Goal: Navigation & Orientation: Find specific page/section

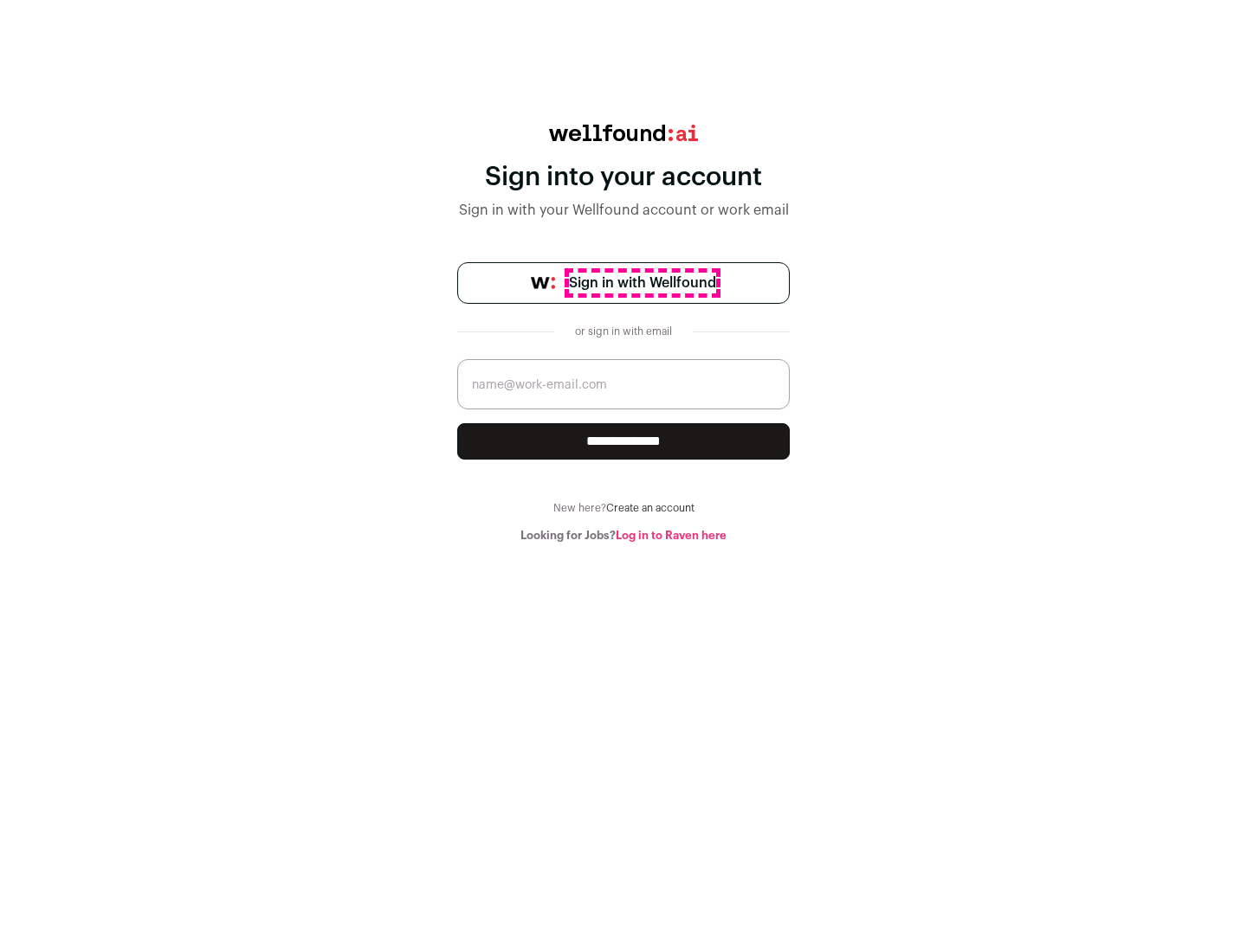
click at [641, 283] on span "Sign in with Wellfound" at bounding box center [642, 284] width 147 height 21
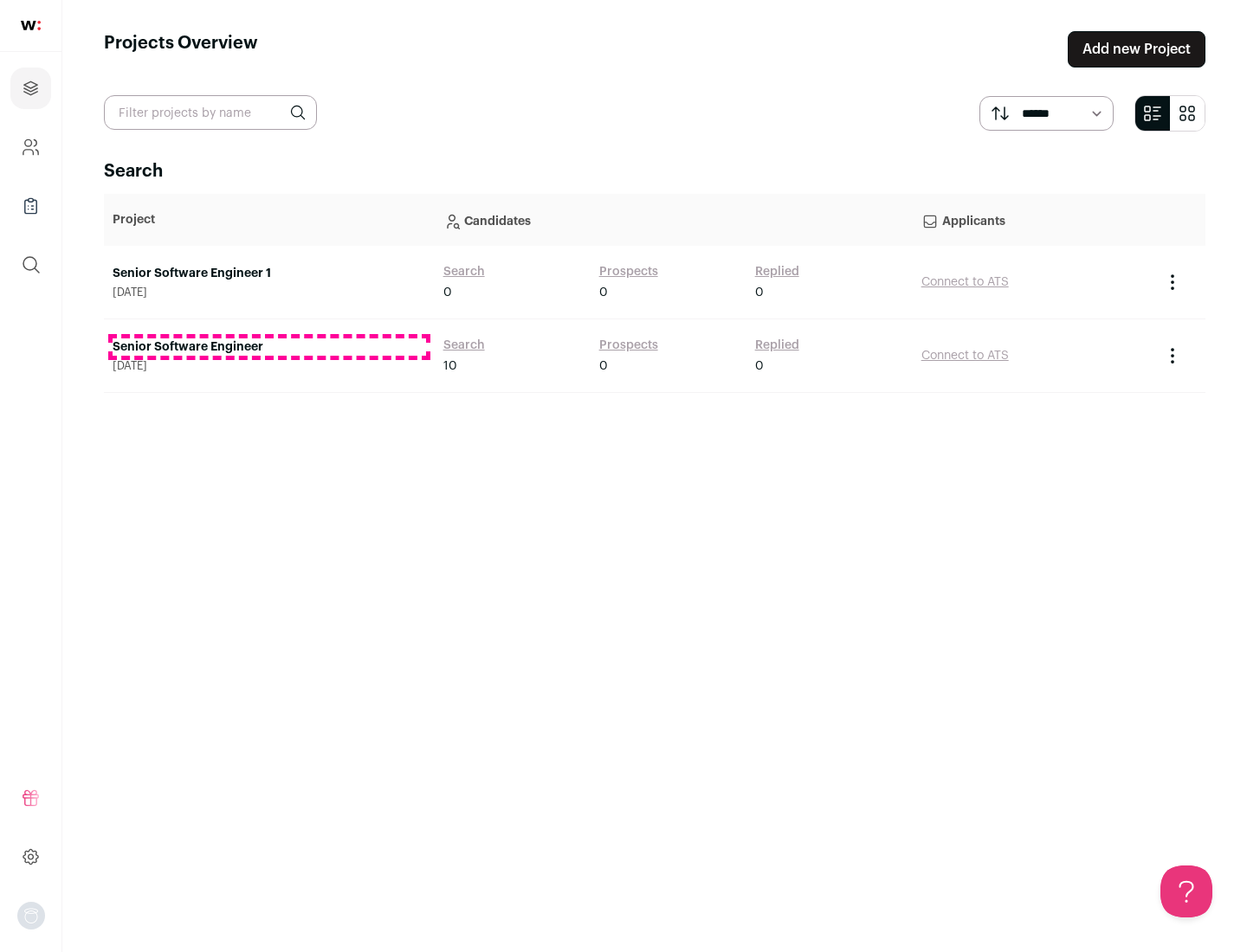
click at [268, 347] on link "Senior Software Engineer" at bounding box center [269, 347] width 313 height 17
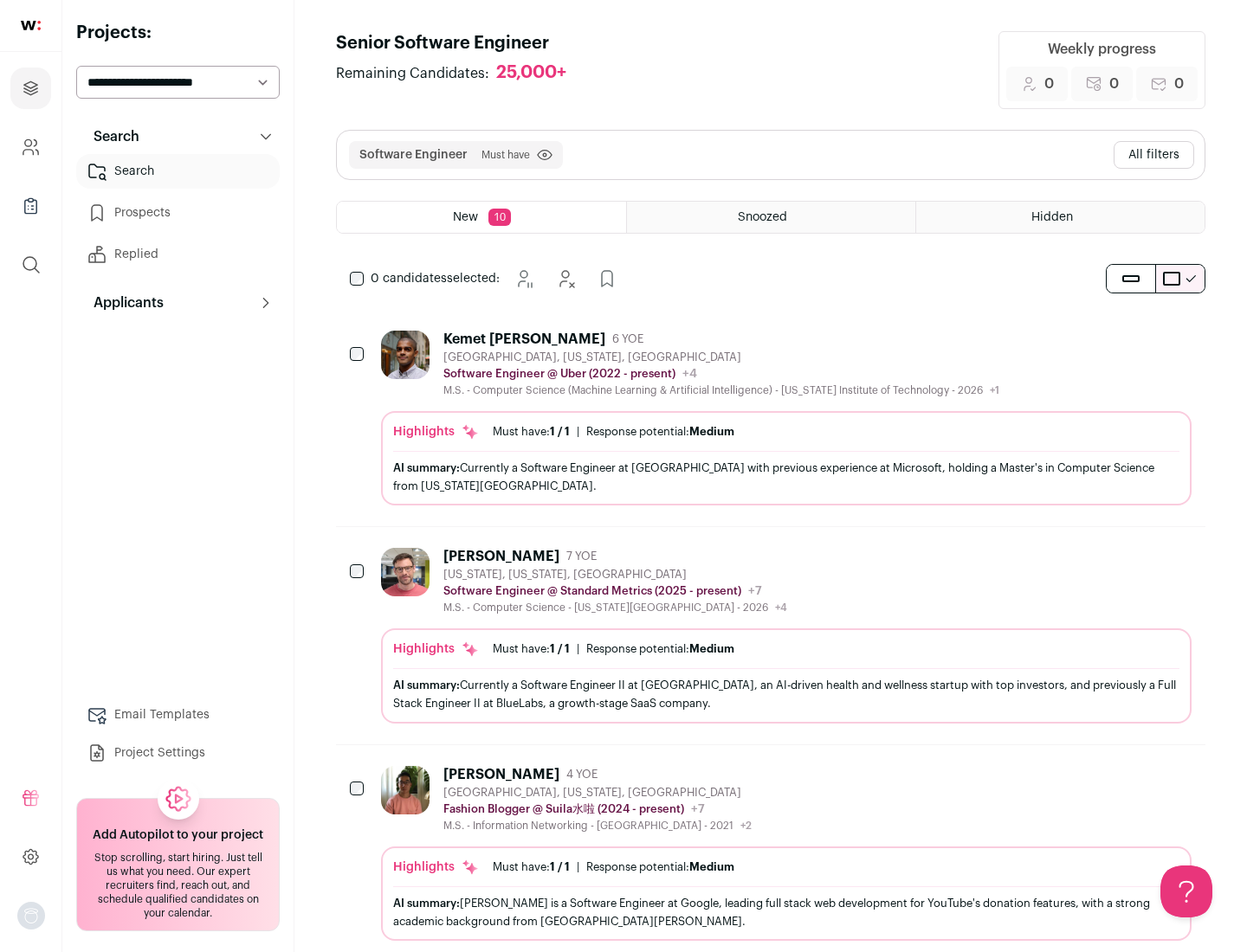
click at [770, 418] on div "Highlights Must have: 1 / 1 How many must haves have been fulfilled? | Response…" at bounding box center [786, 459] width 811 height 94
